Goal: Check status: Check status

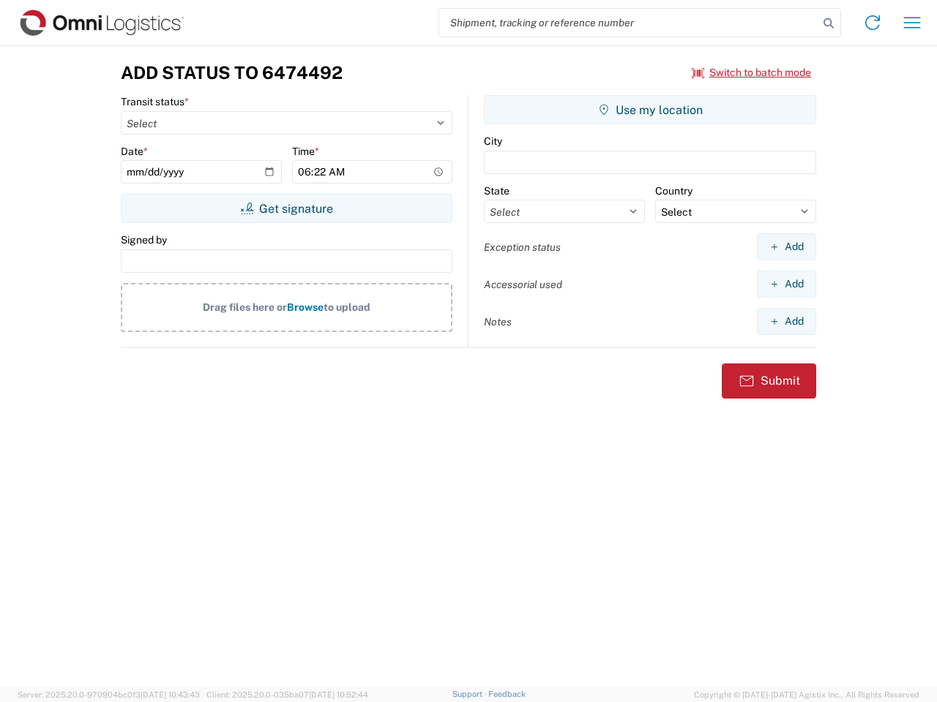
click at [629, 23] on input "search" at bounding box center [628, 23] width 379 height 28
click at [828, 23] on icon at bounding box center [828, 23] width 20 height 20
click at [872, 23] on icon at bounding box center [871, 22] width 23 height 23
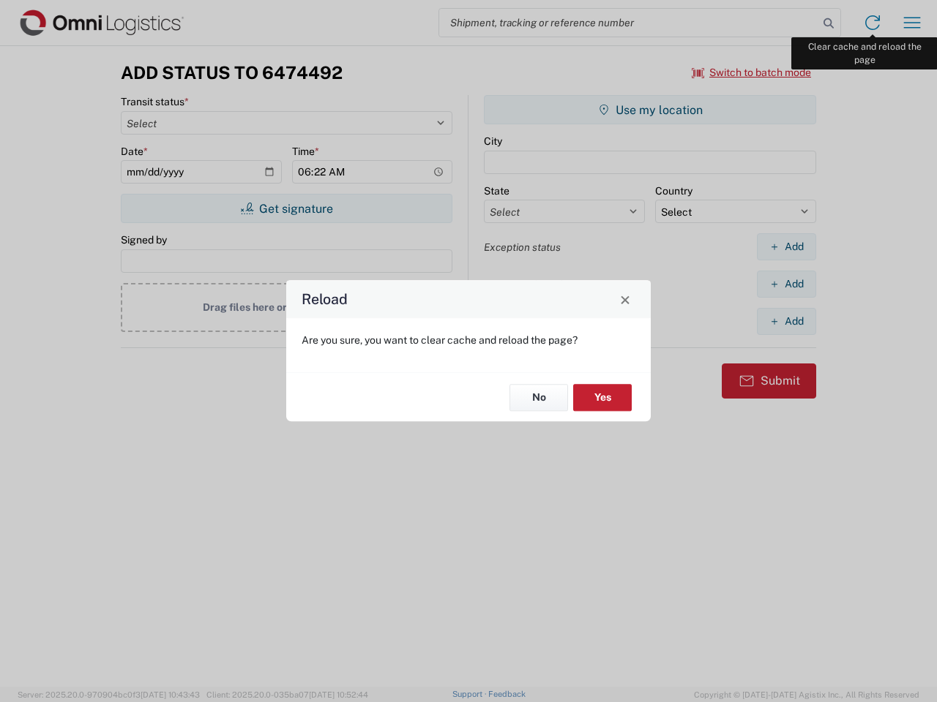
click at [912, 23] on div "Reload Are you sure, you want to clear cache and reload the page? No Yes" at bounding box center [468, 351] width 937 height 702
click at [751, 72] on div "Reload Are you sure, you want to clear cache and reload the page? No Yes" at bounding box center [468, 351] width 937 height 702
click at [286, 209] on div "Reload Are you sure, you want to clear cache and reload the page? No Yes" at bounding box center [468, 351] width 937 height 702
click at [650, 110] on div "Reload Are you sure, you want to clear cache and reload the page? No Yes" at bounding box center [468, 351] width 937 height 702
click at [786, 247] on div "Reload Are you sure, you want to clear cache and reload the page? No Yes" at bounding box center [468, 351] width 937 height 702
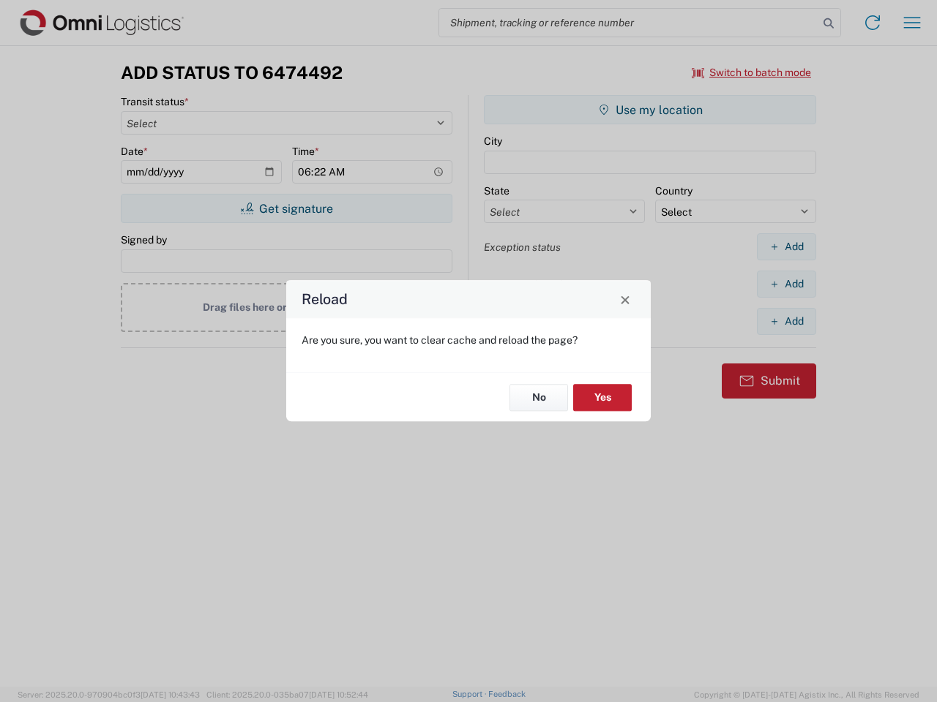
click at [786, 284] on div "Reload Are you sure, you want to clear cache and reload the page? No Yes" at bounding box center [468, 351] width 937 height 702
click at [786, 321] on div "Reload Are you sure, you want to clear cache and reload the page? No Yes" at bounding box center [468, 351] width 937 height 702
